Goal: Task Accomplishment & Management: Use online tool/utility

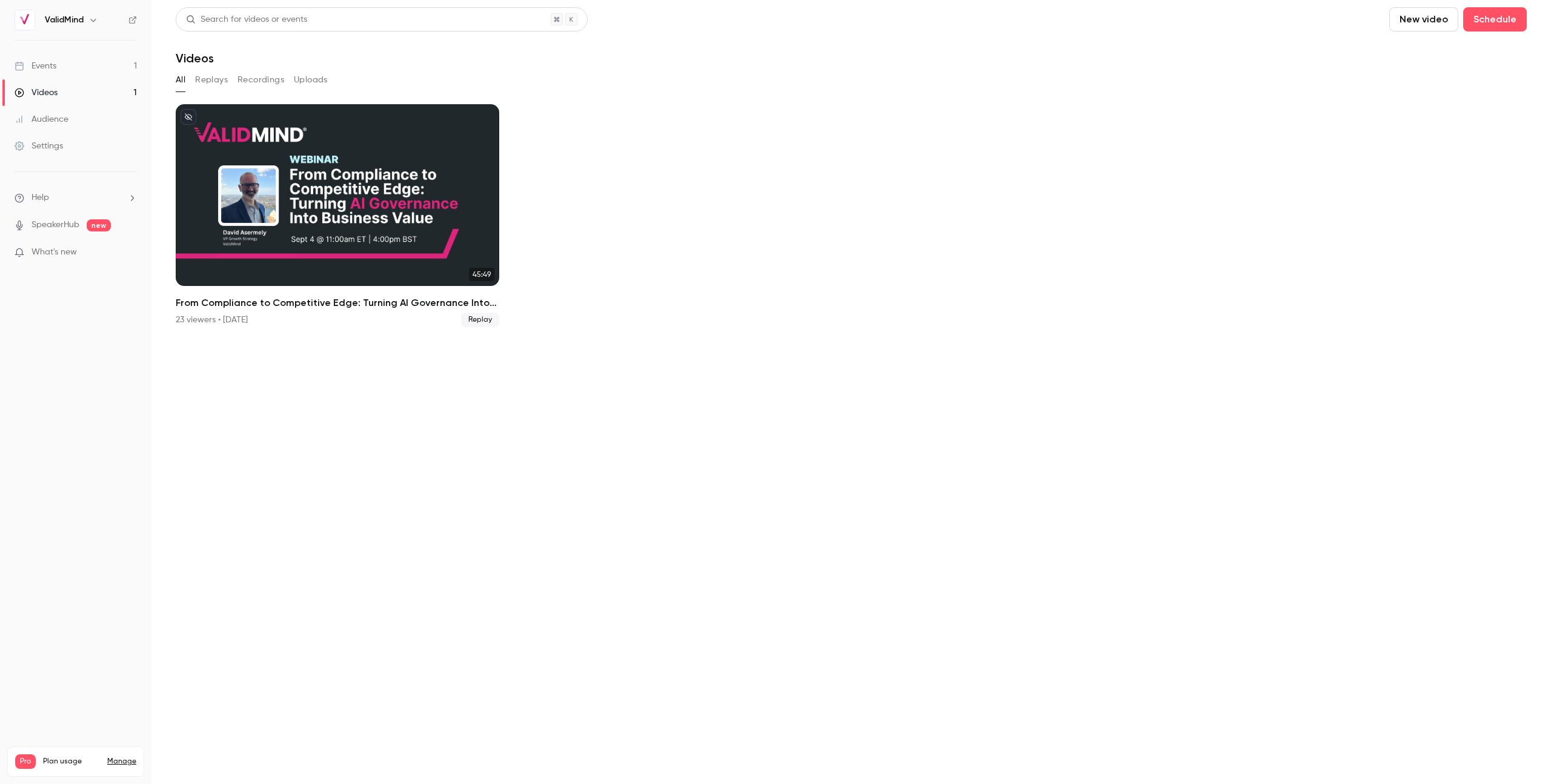
click at [67, 66] on link "Events 1" at bounding box center [76, 66] width 152 height 26
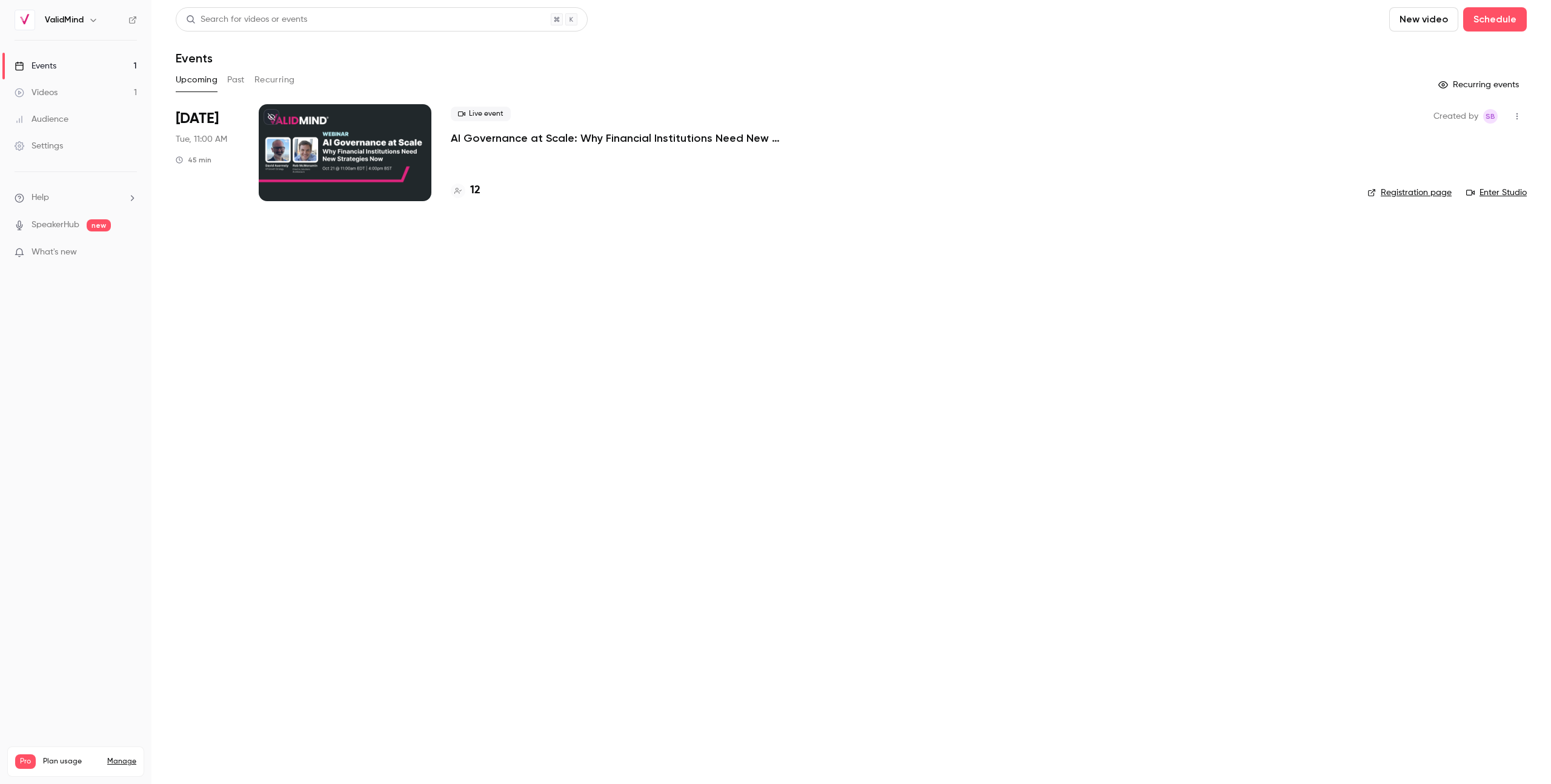
click at [481, 191] on div "12" at bounding box center [900, 190] width 898 height 16
click at [476, 189] on h4 "12" at bounding box center [475, 190] width 10 height 16
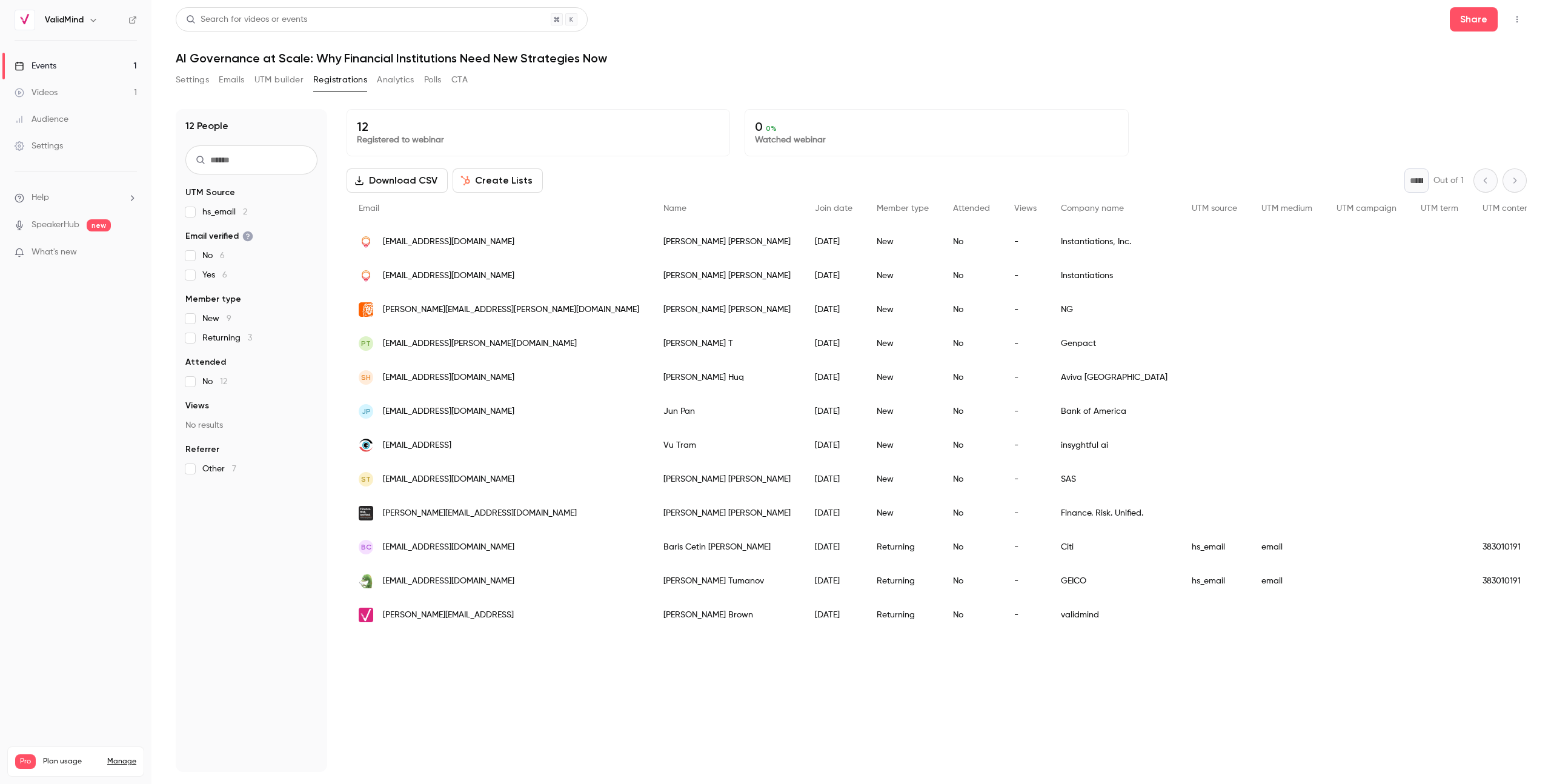
click at [490, 177] on button "Create Lists" at bounding box center [498, 181] width 90 height 24
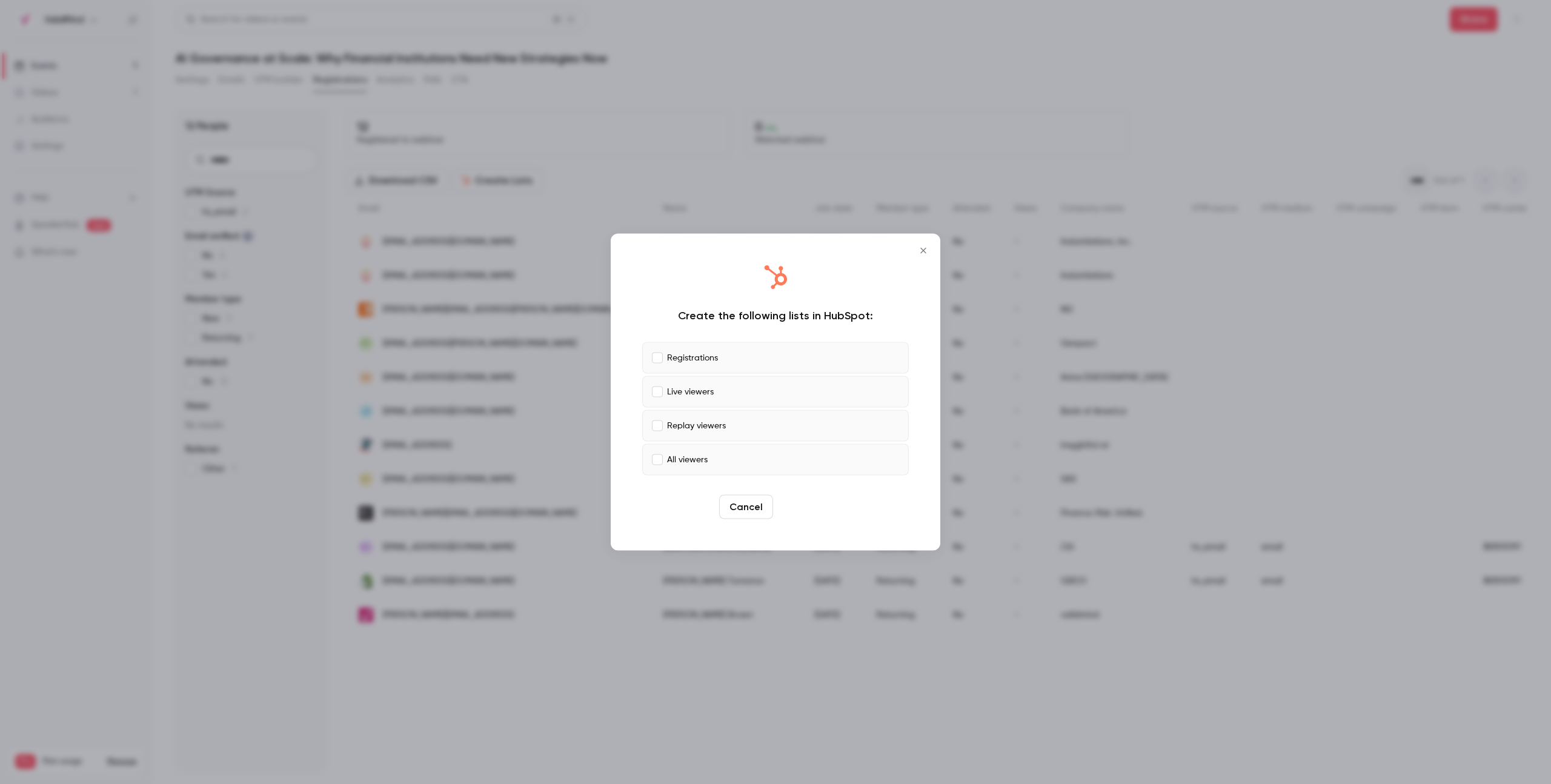
click at [809, 507] on button "Create" at bounding box center [805, 507] width 54 height 24
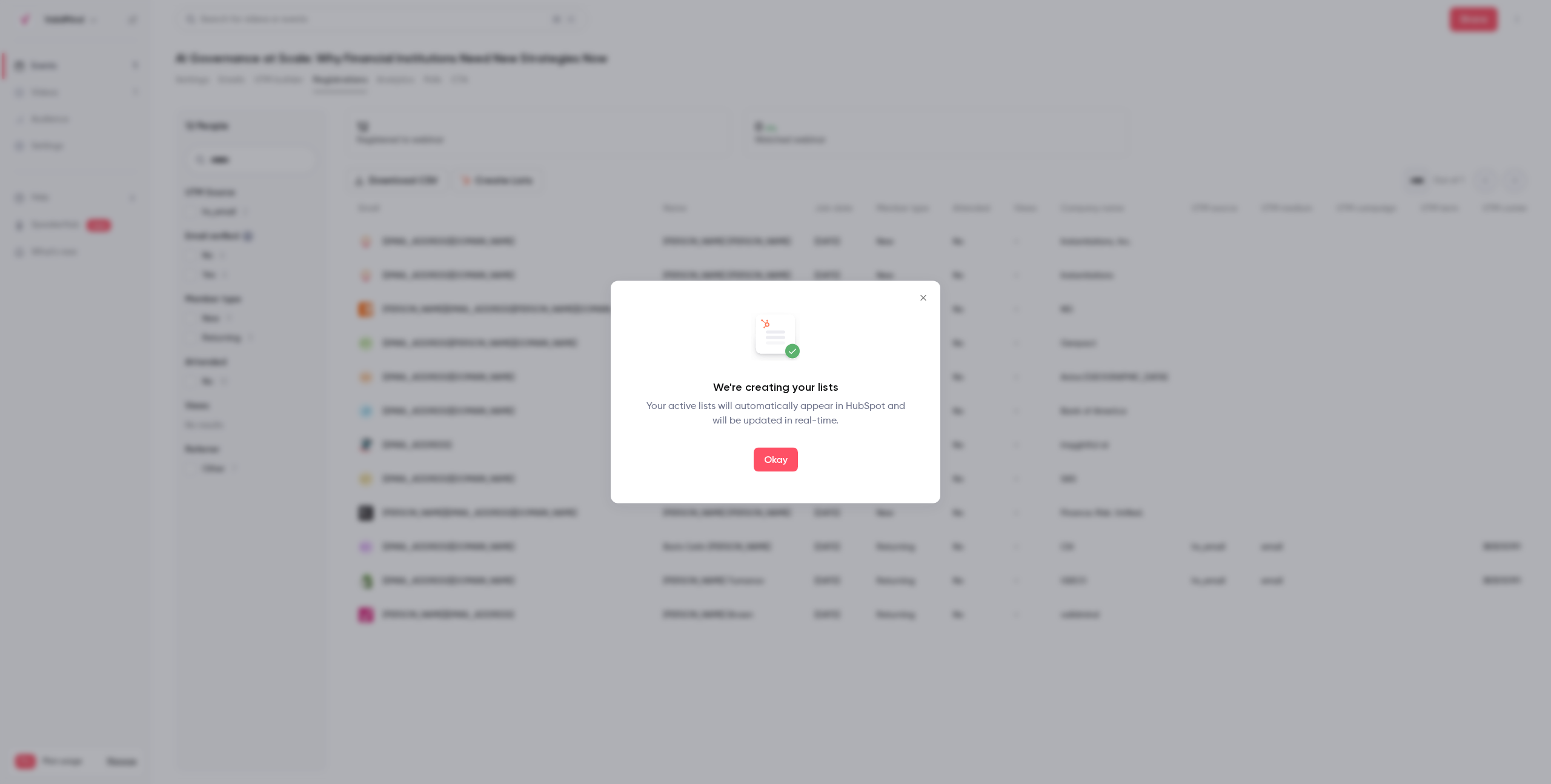
click at [781, 460] on button "Okay" at bounding box center [775, 460] width 44 height 24
